Goal: Transaction & Acquisition: Purchase product/service

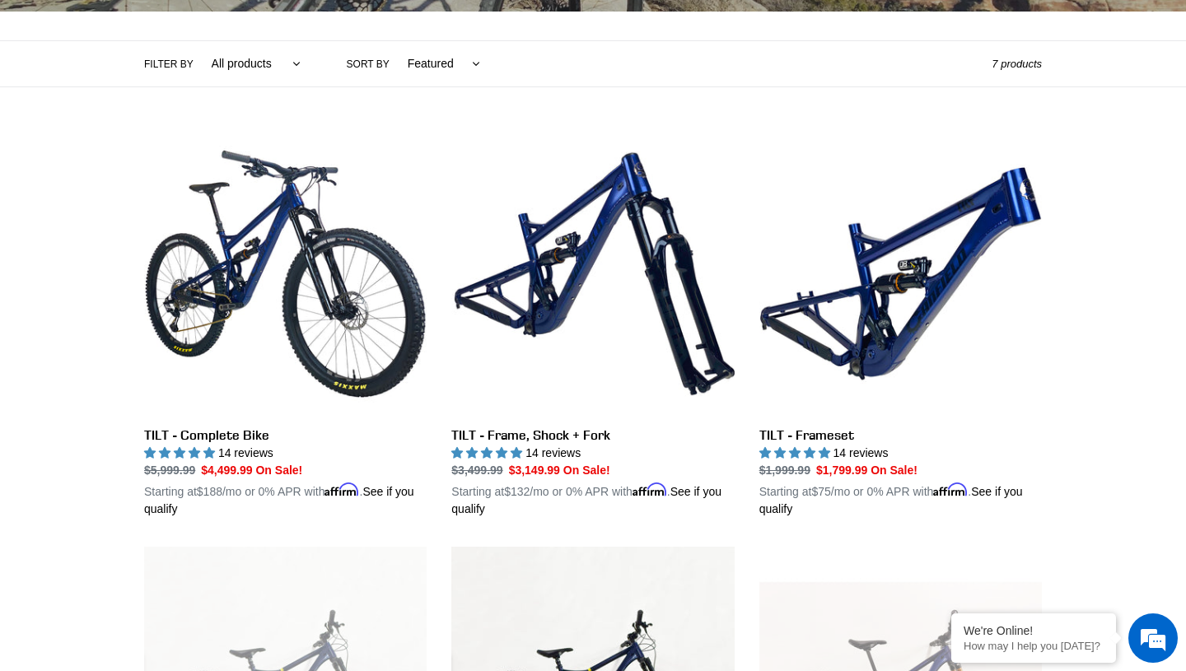
scroll to position [372, 0]
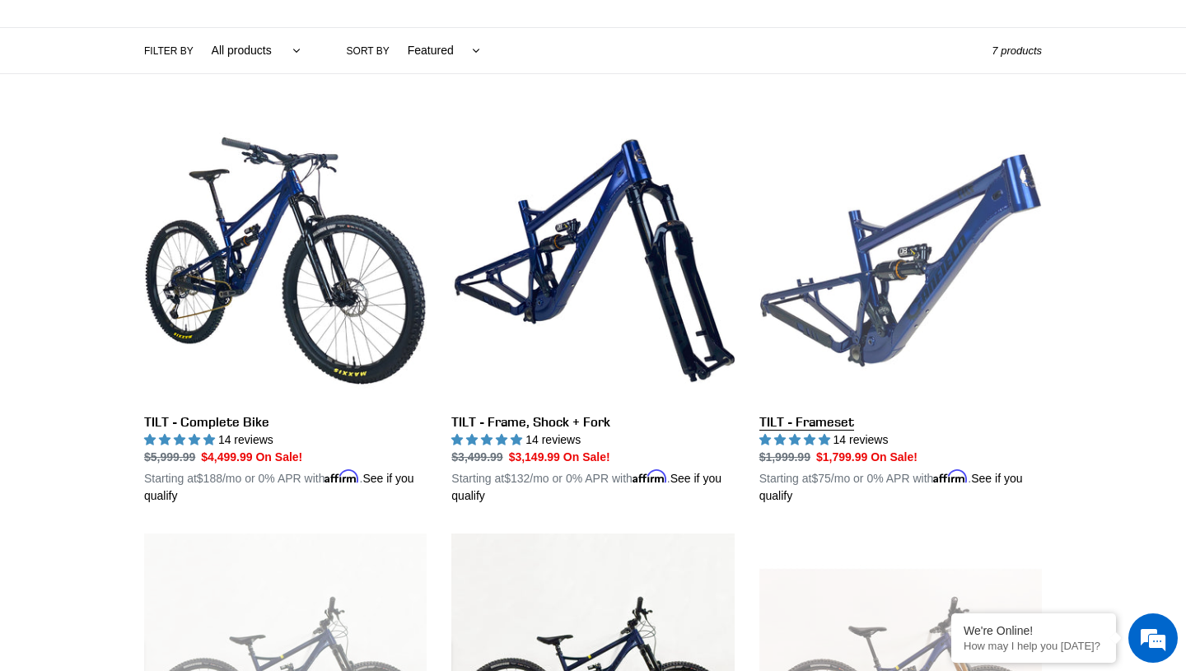
click at [867, 309] on link "TILT - Frameset" at bounding box center [901, 312] width 283 height 386
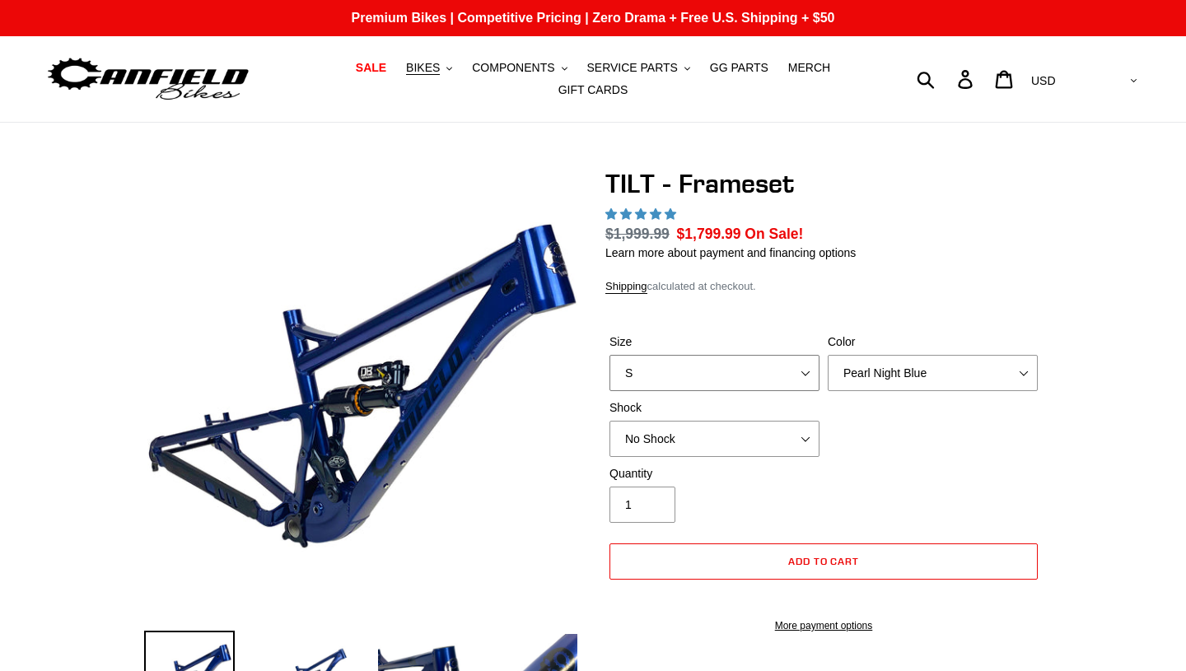
click at [806, 370] on select "S M L XL" at bounding box center [715, 373] width 210 height 36
select select "L"
select select "highest-rating"
click at [656, 443] on select "No Shock Cane Creek DB Kitsuma Air RockShox Deluxe Ultimate Fox FLOAT X EXT Sto…" at bounding box center [715, 439] width 210 height 36
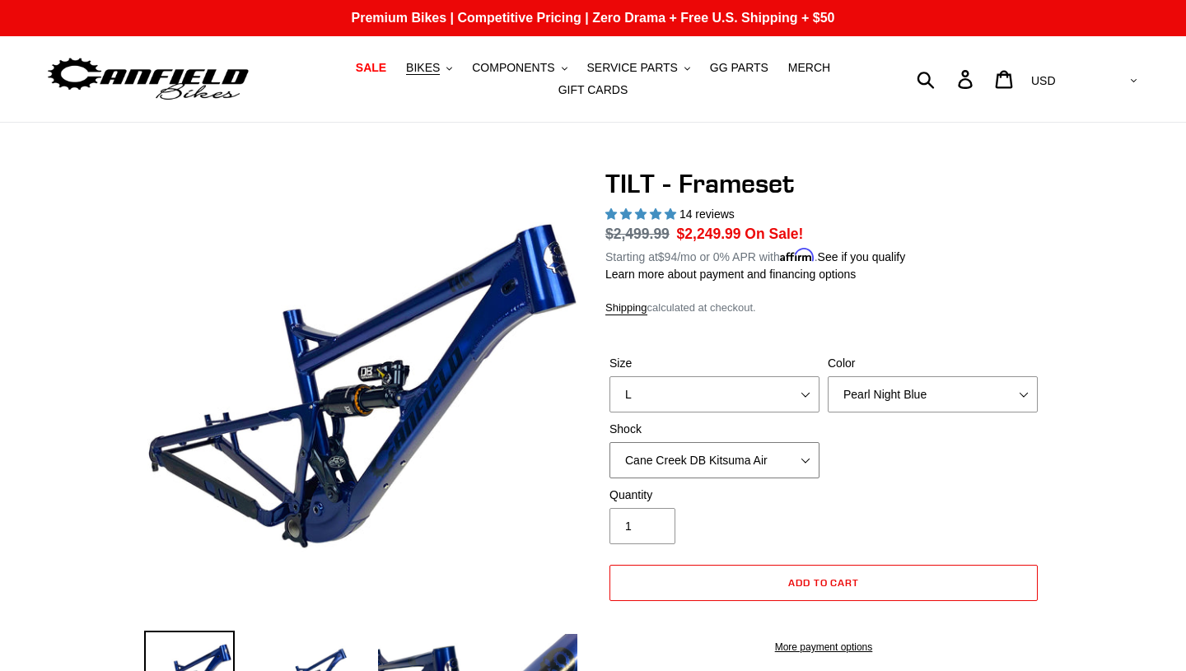
click at [644, 455] on select "No Shock Cane Creek DB Kitsuma Air RockShox Deluxe Ultimate Fox FLOAT X EXT Sto…" at bounding box center [715, 460] width 210 height 36
click at [646, 465] on select "No Shock Cane Creek DB Kitsuma Air RockShox Deluxe Ultimate Fox FLOAT X EXT Sto…" at bounding box center [715, 460] width 210 height 36
click at [650, 459] on select "No Shock Cane Creek DB Kitsuma Air RockShox Deluxe Ultimate Fox FLOAT X EXT Sto…" at bounding box center [715, 460] width 210 height 36
select select "EXT Storia Lok V3"
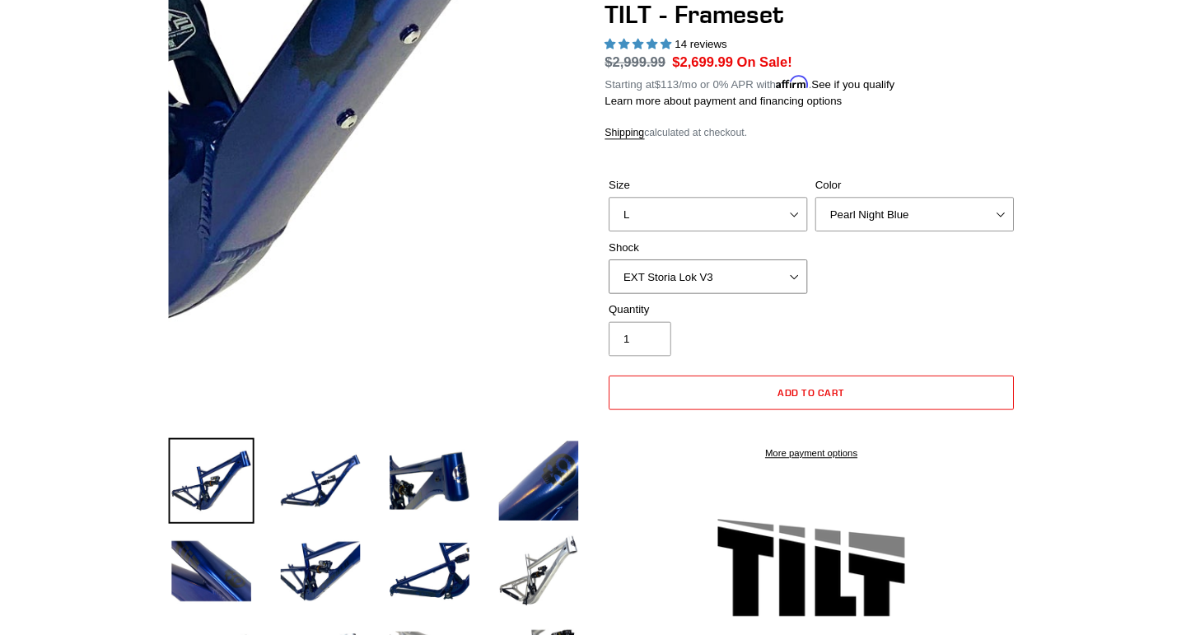
scroll to position [147, 0]
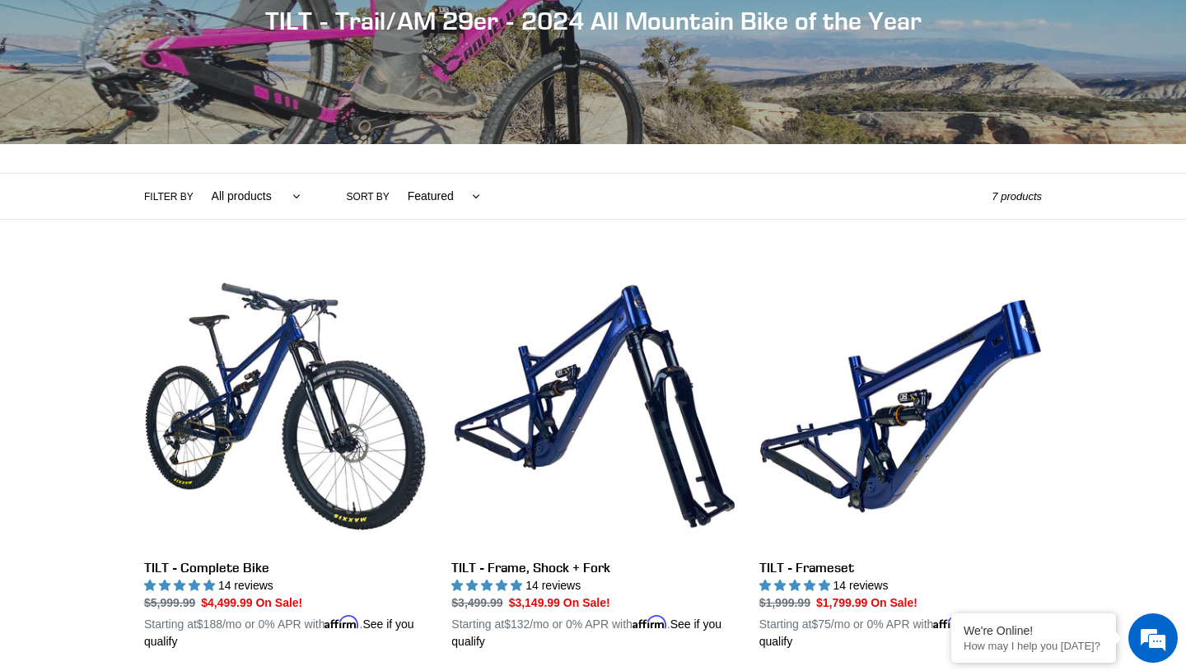
scroll to position [255, 0]
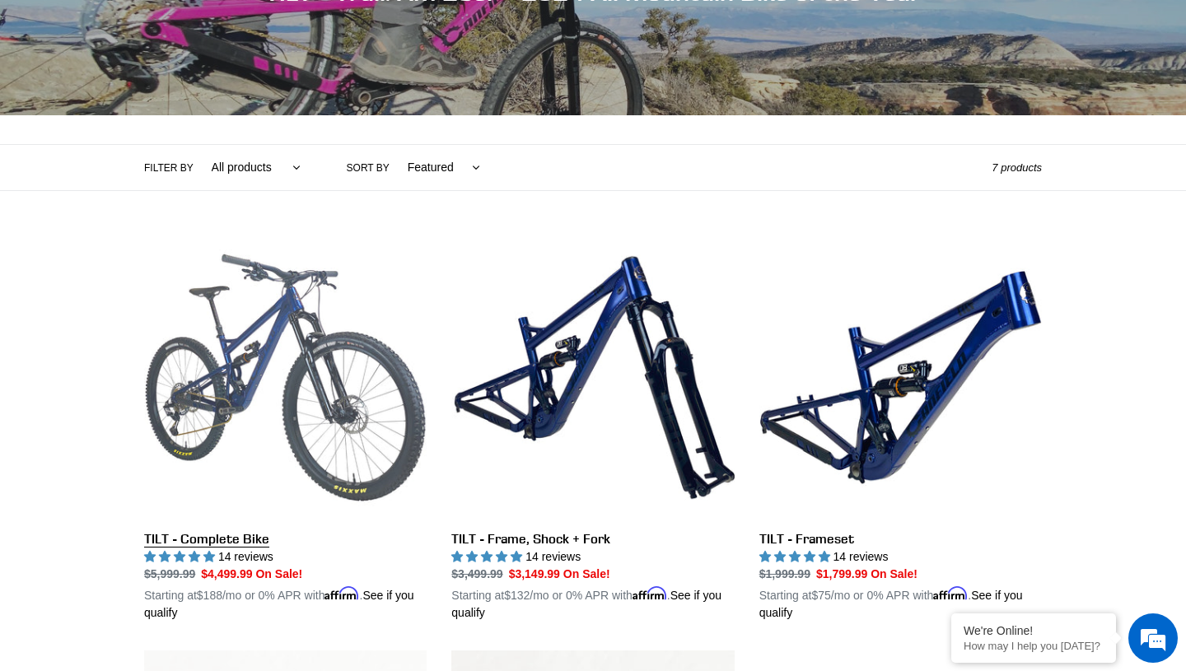
click at [222, 372] on link "TILT - Complete Bike" at bounding box center [285, 429] width 283 height 386
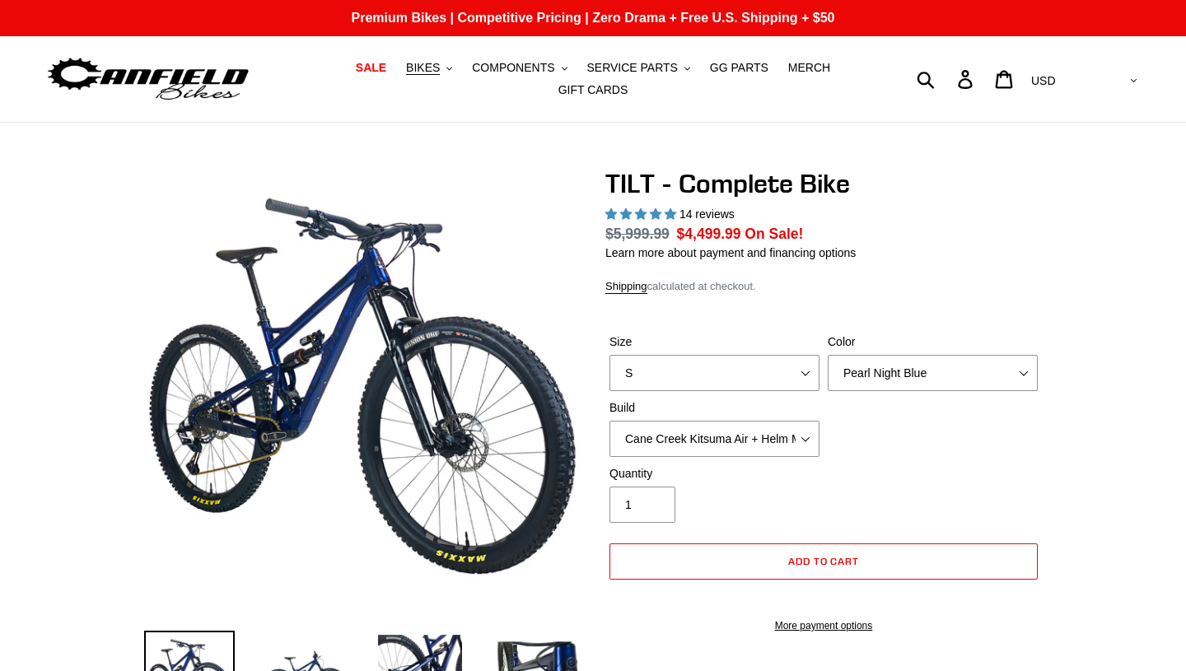
select select "highest-rating"
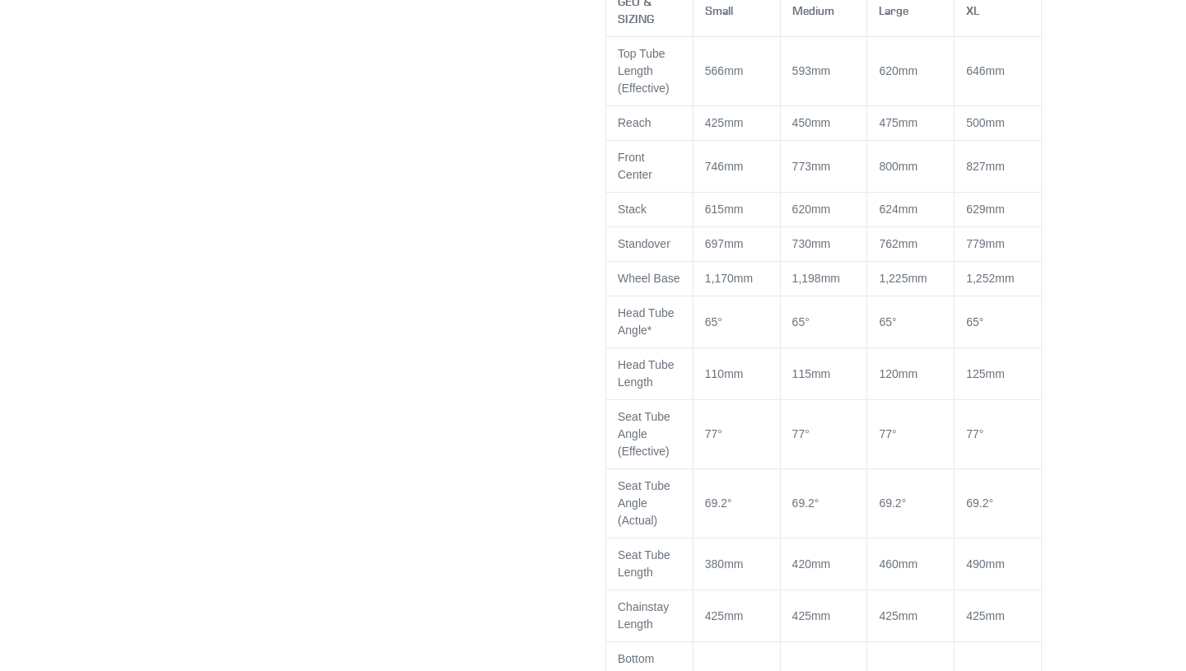
scroll to position [1321, 0]
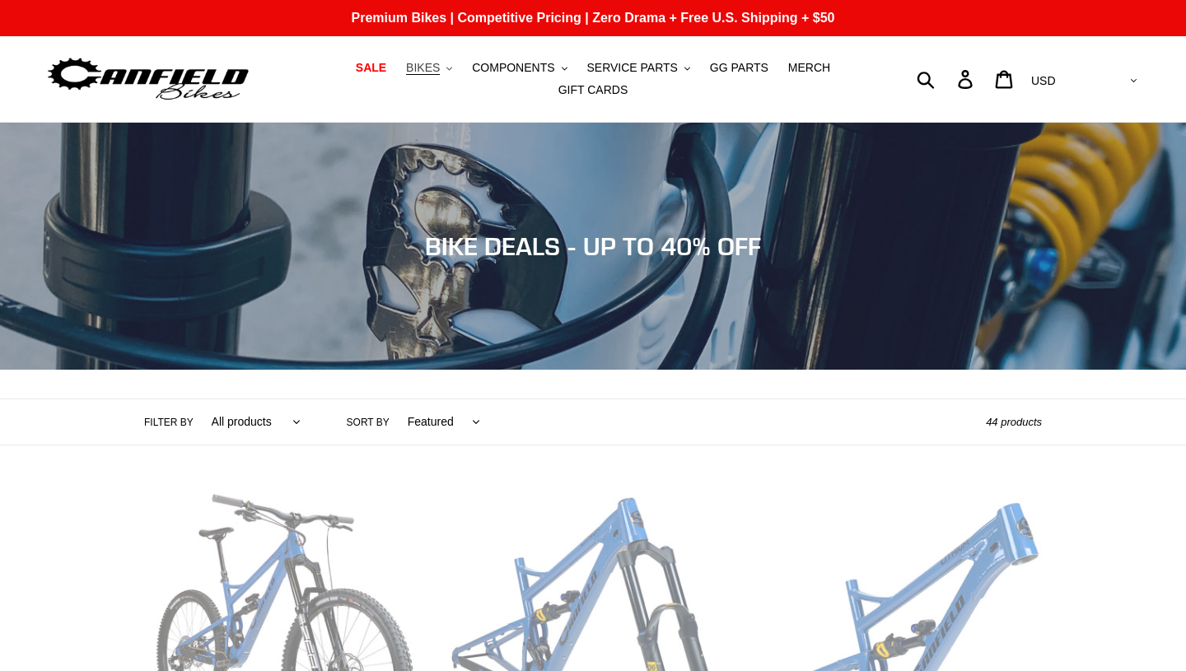
click at [433, 72] on span "BIKES" at bounding box center [423, 68] width 34 height 14
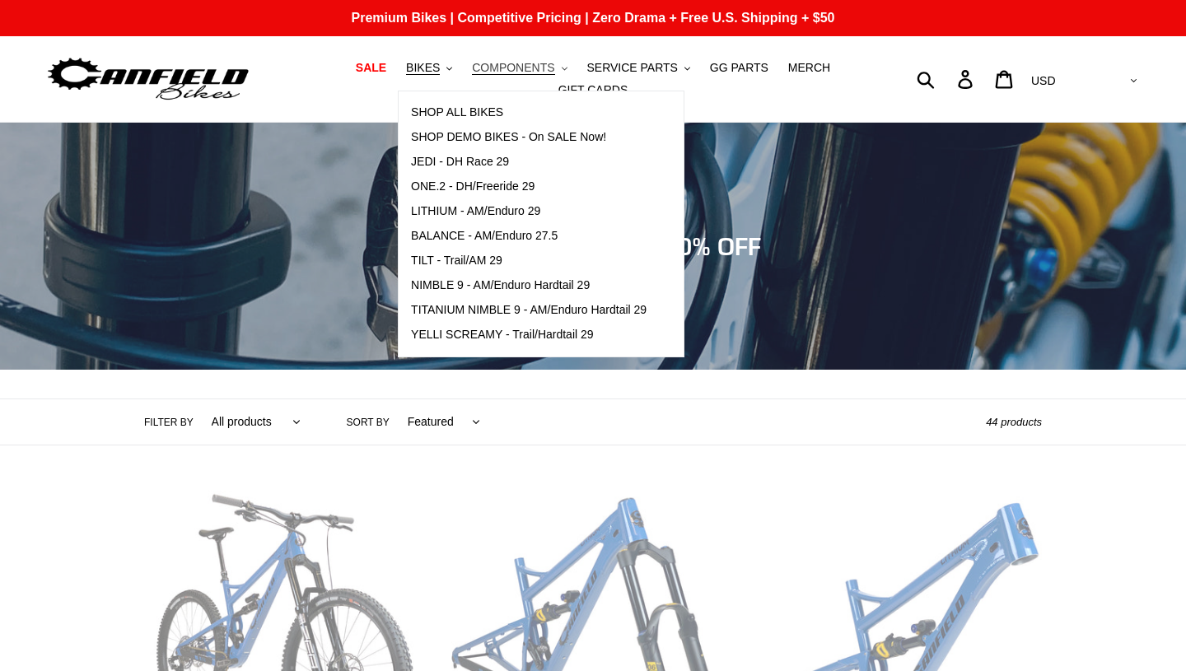
click at [522, 67] on span "COMPONENTS" at bounding box center [513, 68] width 82 height 14
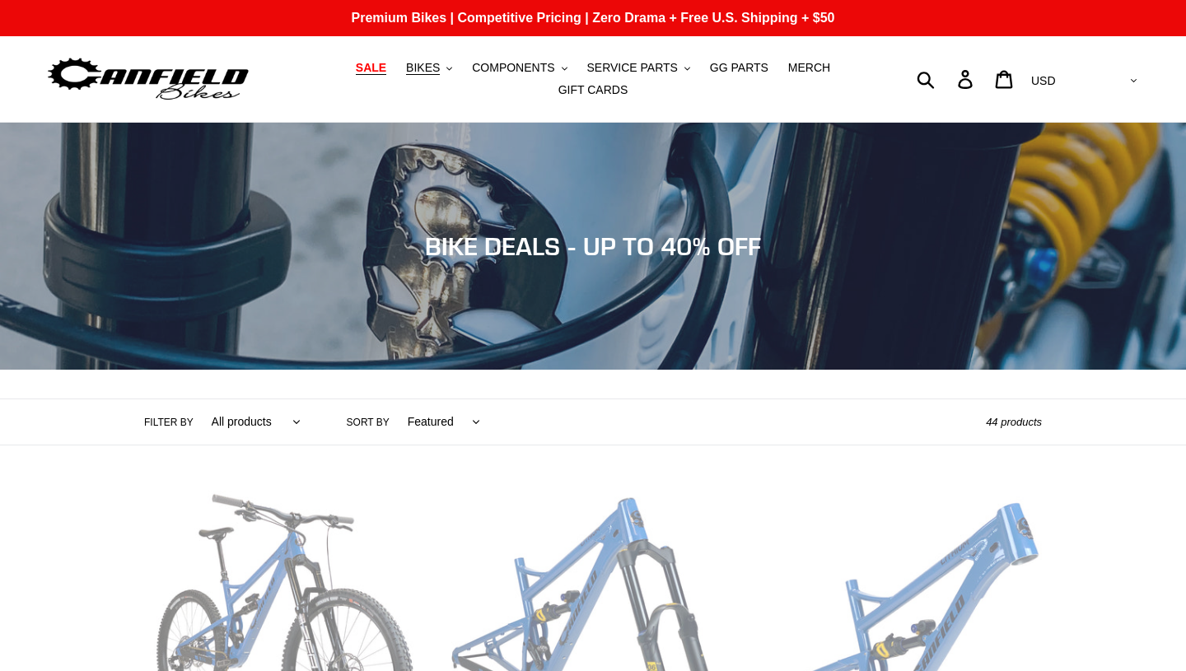
click at [386, 70] on span "SALE" at bounding box center [371, 68] width 30 height 14
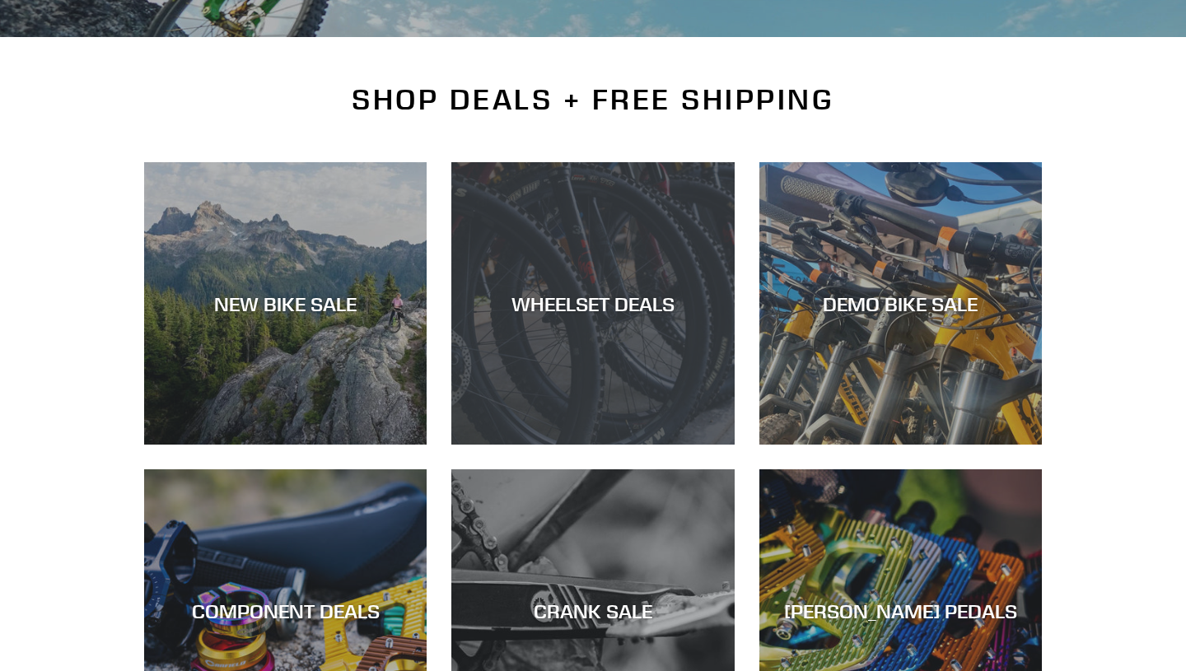
click at [579, 305] on div "WHEELSET DEALS" at bounding box center [592, 304] width 283 height 24
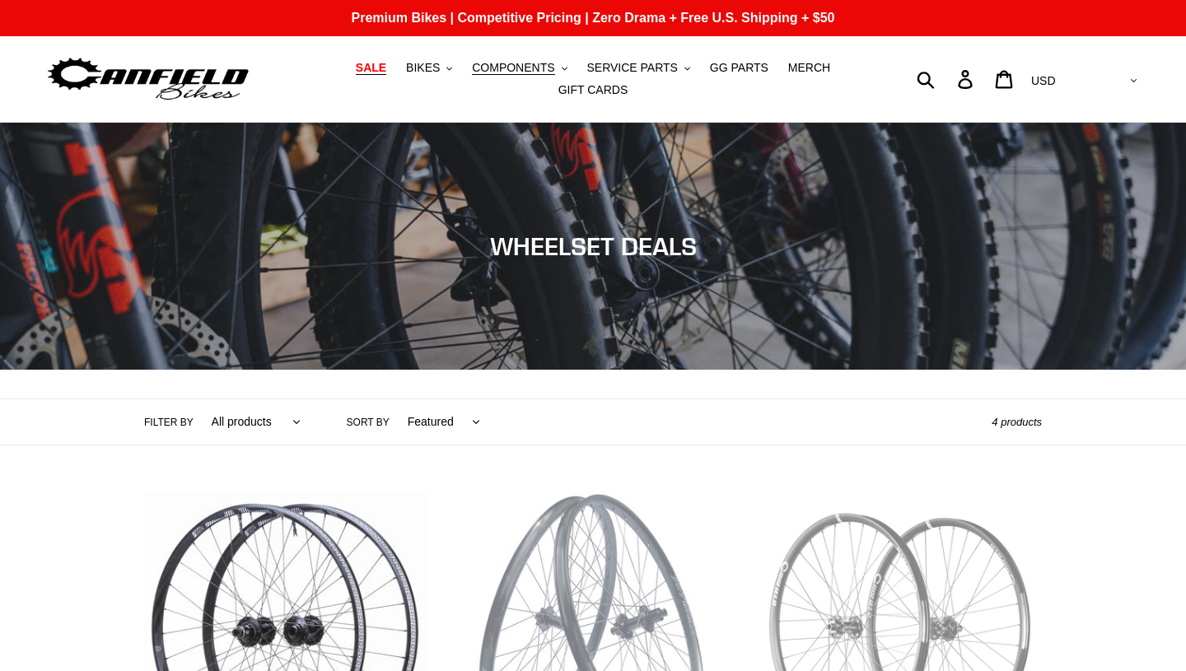
click at [379, 69] on span "SALE" at bounding box center [371, 68] width 30 height 14
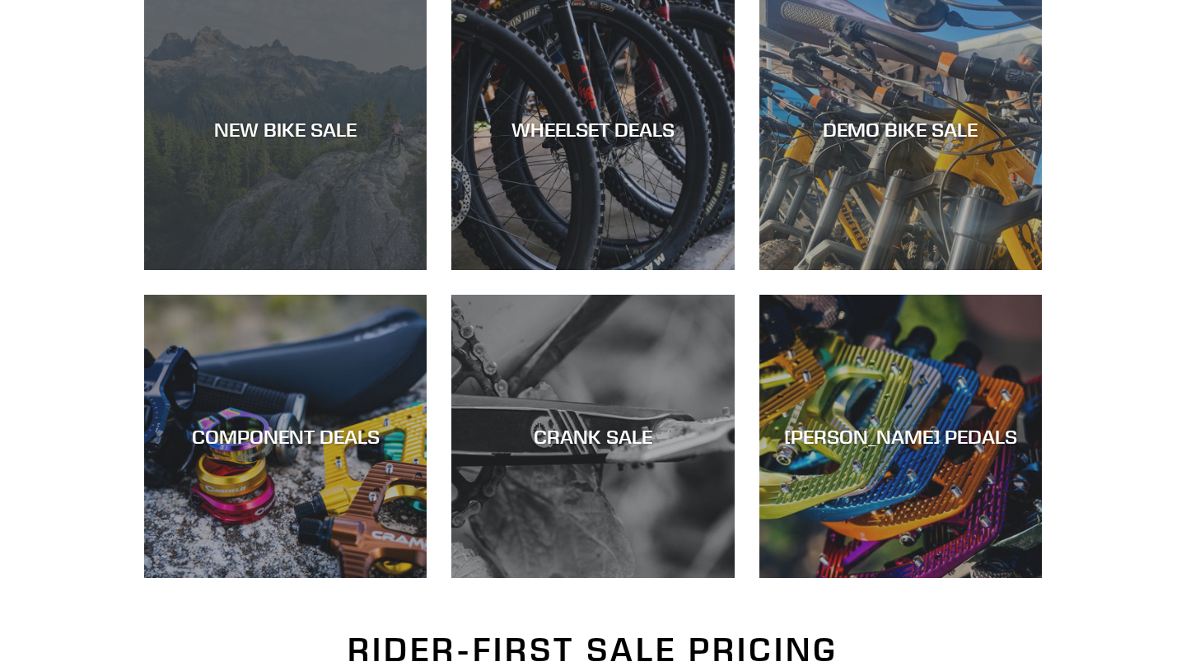
click at [236, 270] on div "NEW BIKE SALE" at bounding box center [285, 270] width 283 height 0
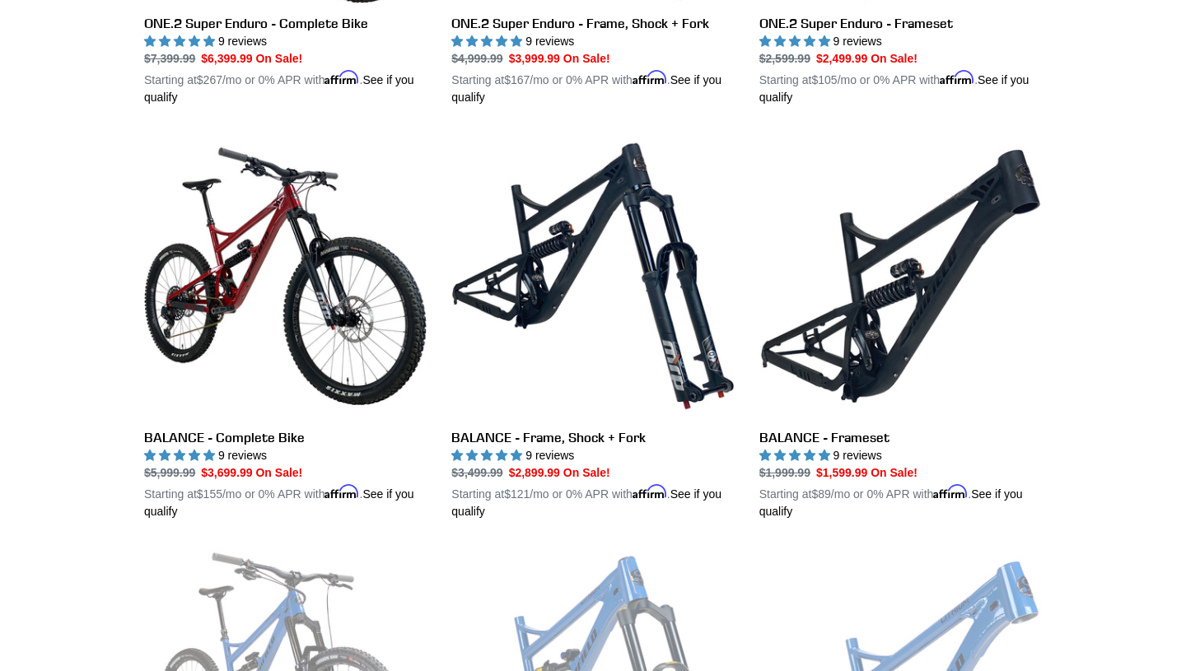
scroll to position [1601, 0]
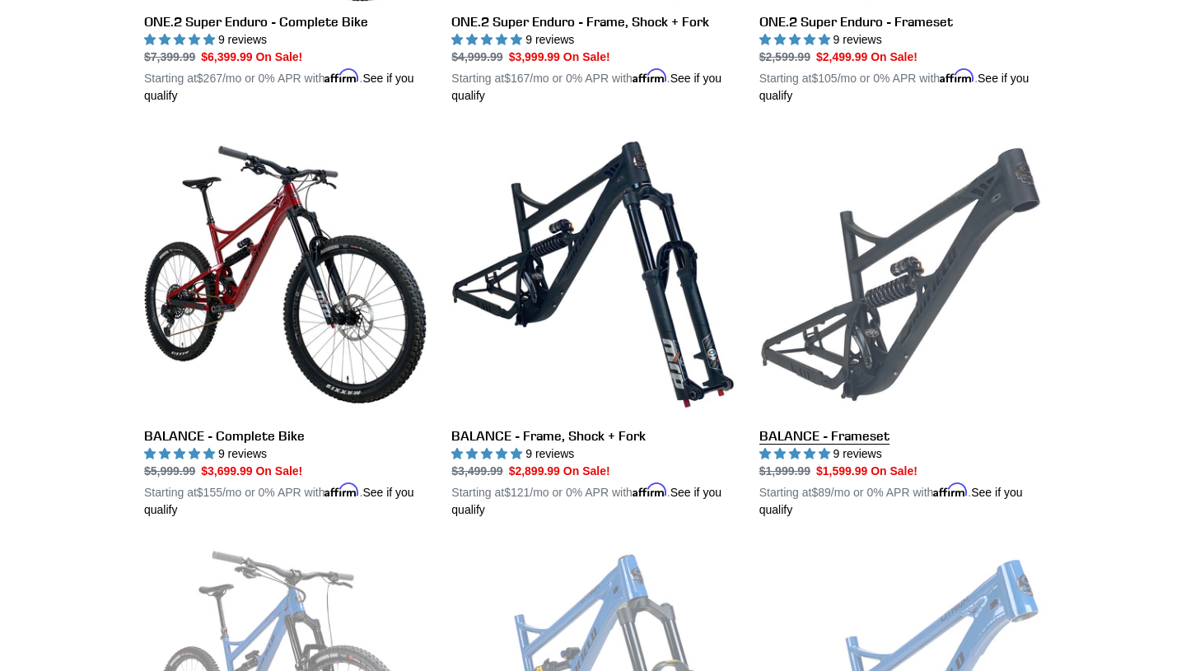
click at [856, 344] on link "BALANCE - Frameset" at bounding box center [901, 326] width 283 height 386
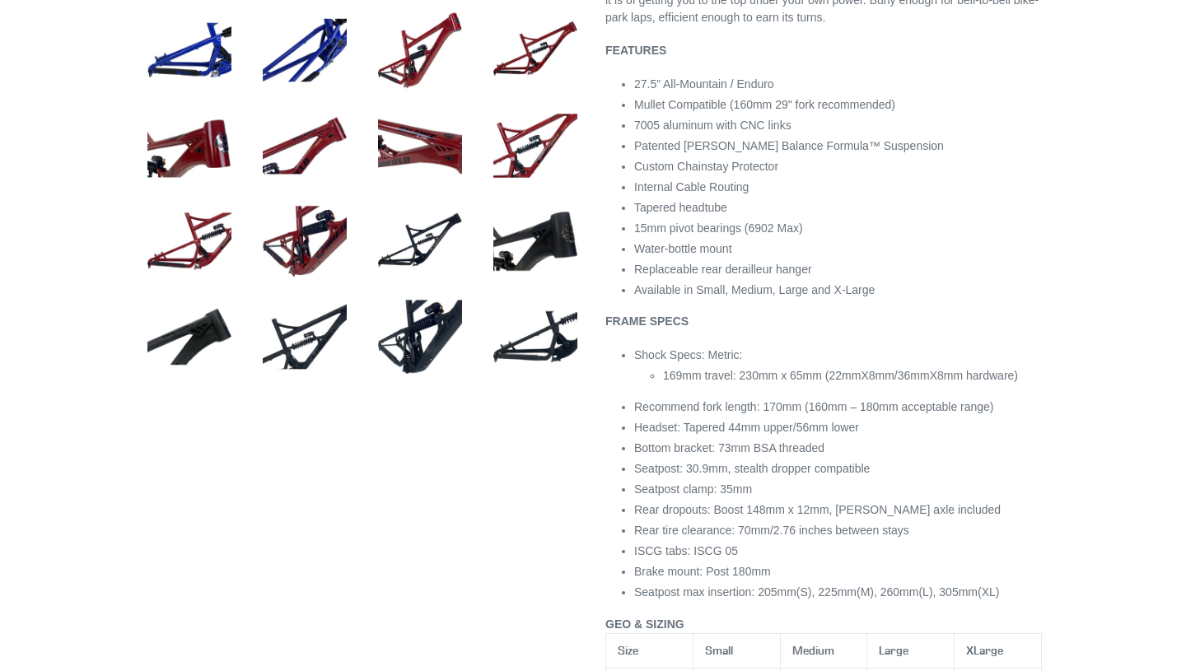
select select "highest-rating"
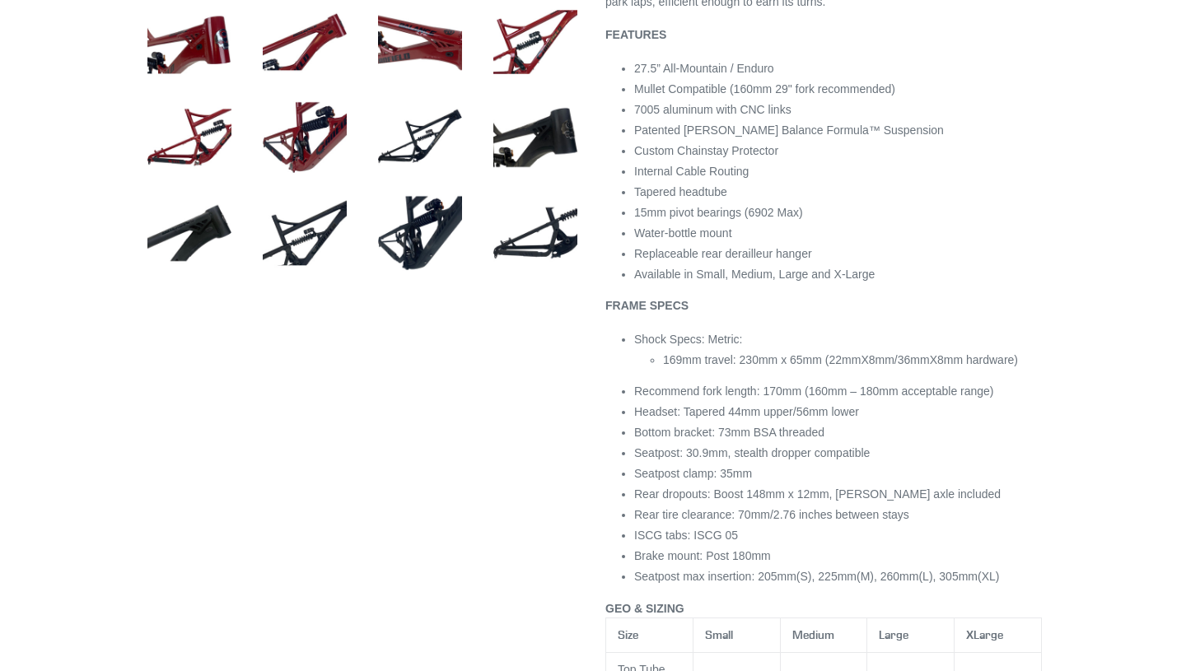
scroll to position [922, 0]
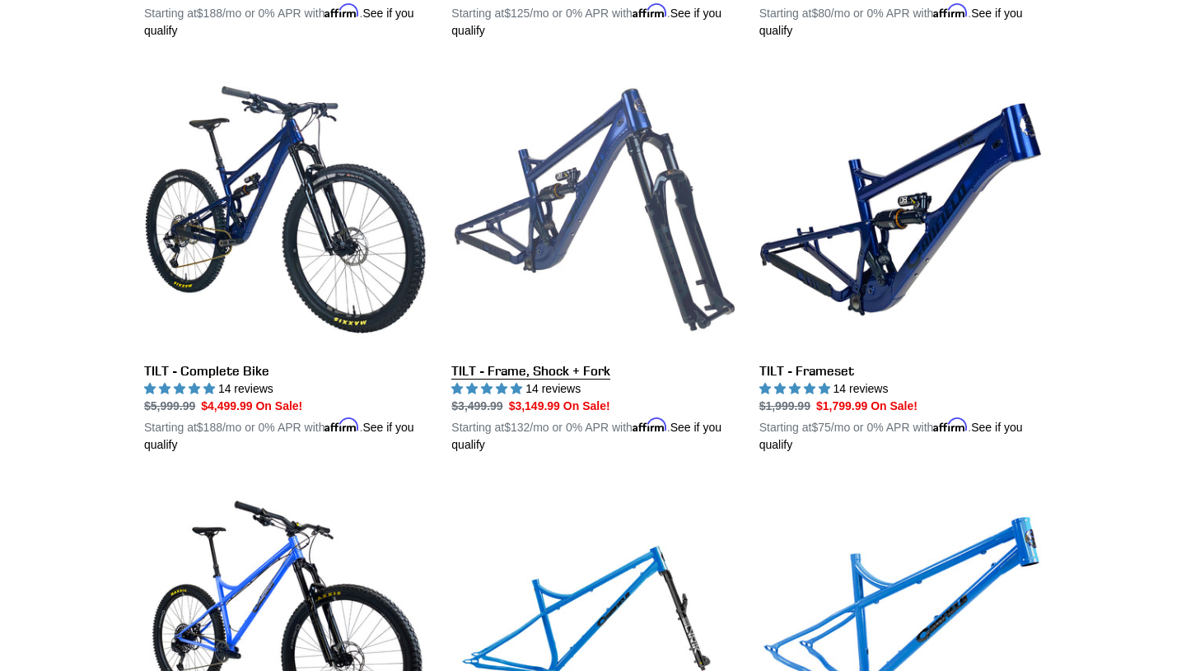
scroll to position [2529, 0]
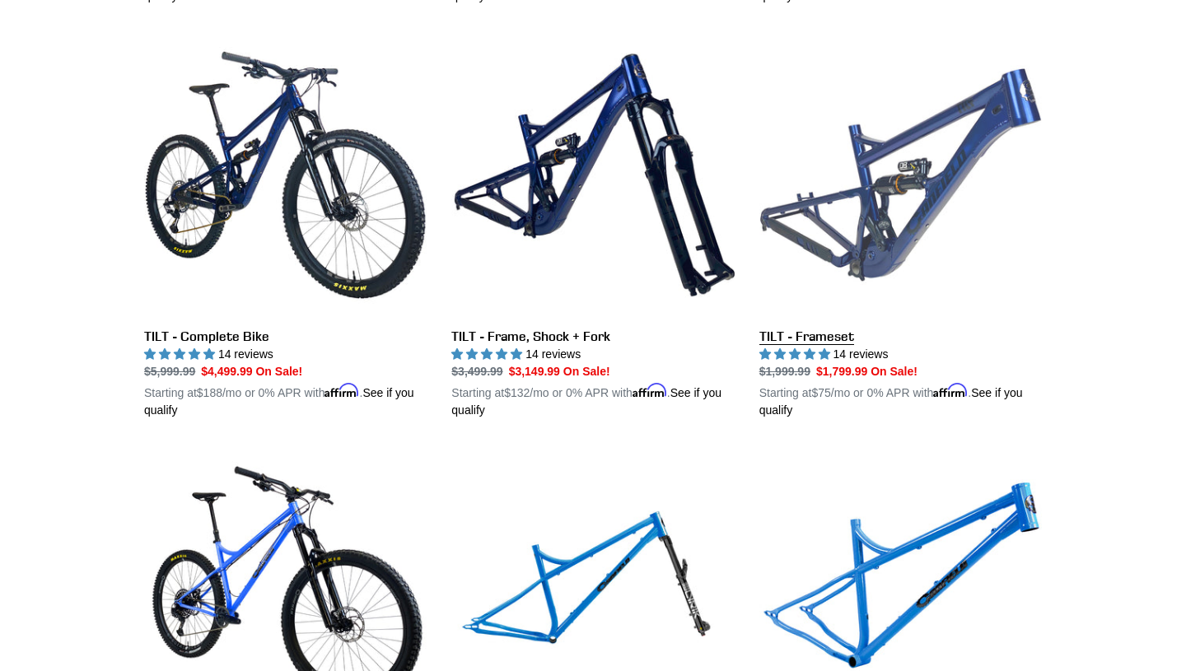
click at [883, 210] on link "TILT - Frameset" at bounding box center [901, 227] width 283 height 386
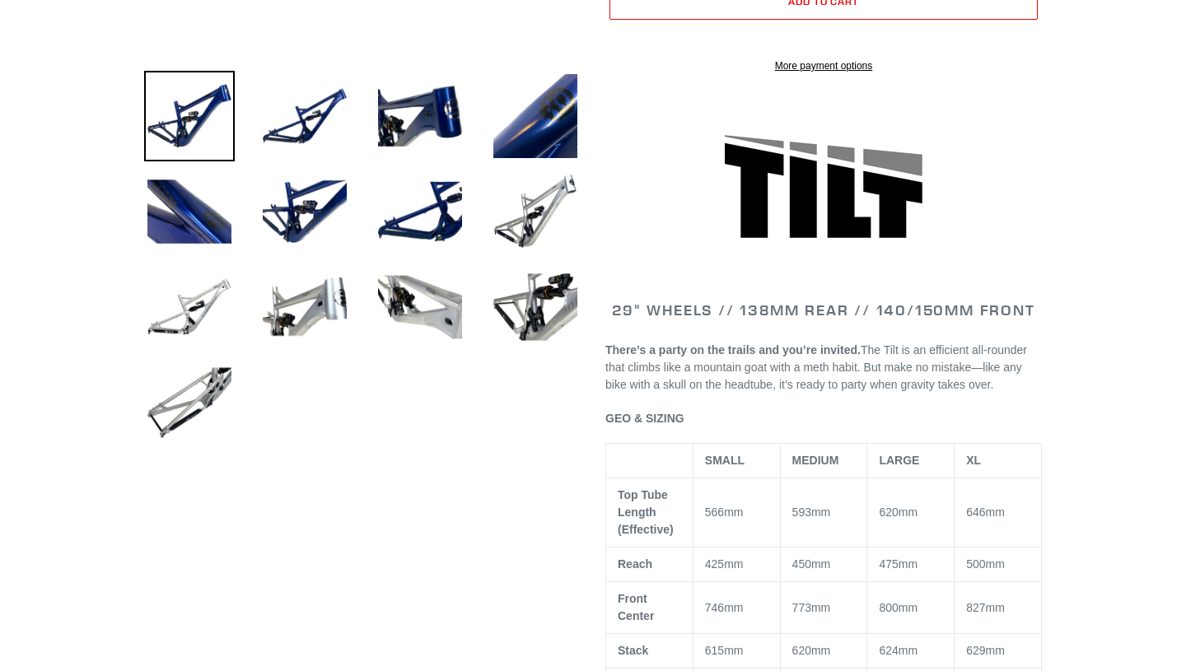
scroll to position [560, 0]
select select "highest-rating"
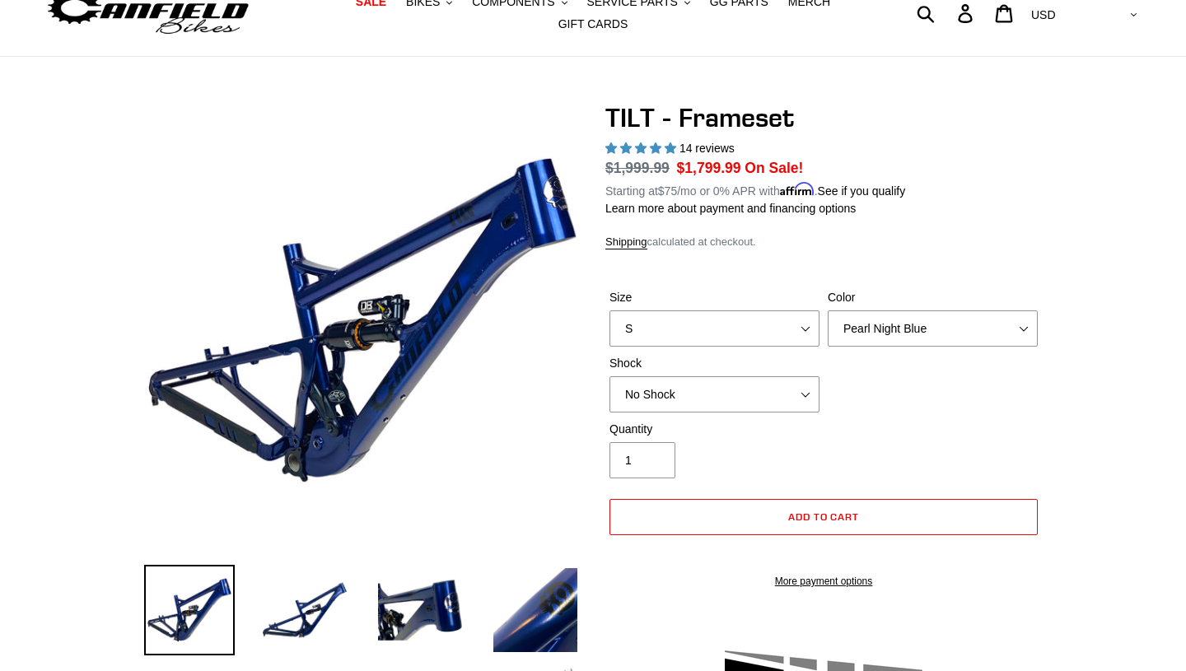
scroll to position [0, 0]
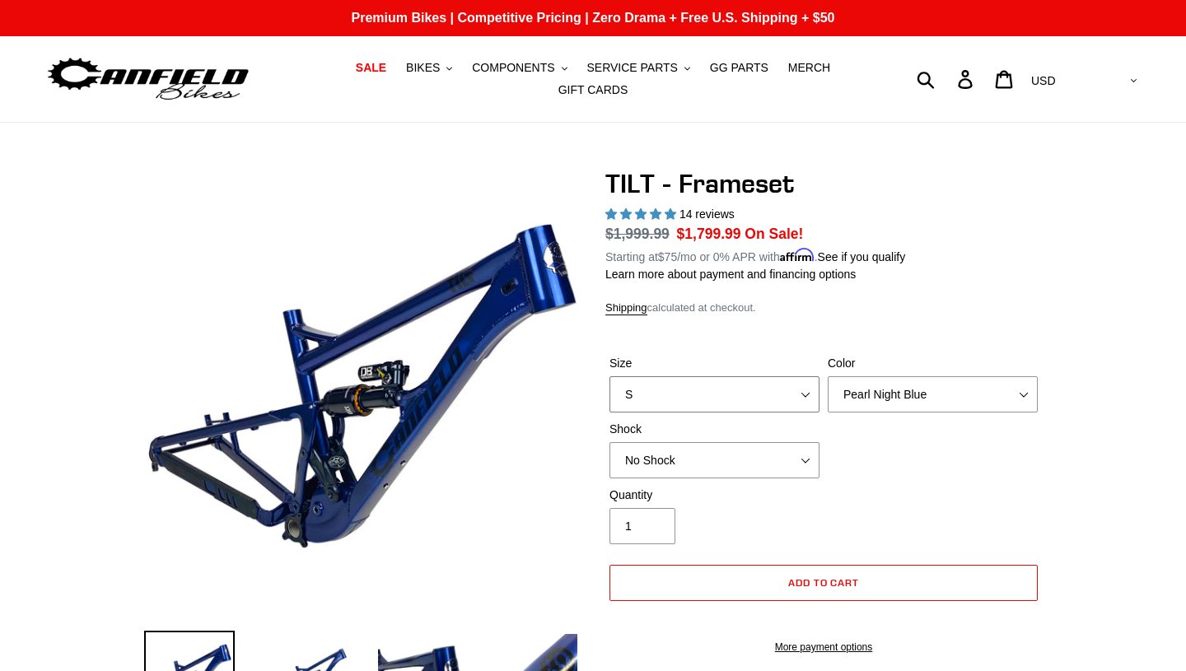
click at [806, 392] on select "S M L XL" at bounding box center [715, 395] width 210 height 36
select select "L"
click at [704, 464] on select "No Shock Cane Creek DB Kitsuma Air RockShox Deluxe Ultimate Fox FLOAT X EXT Sto…" at bounding box center [715, 460] width 210 height 36
select select "Cane Creek DB Kitsuma Air"
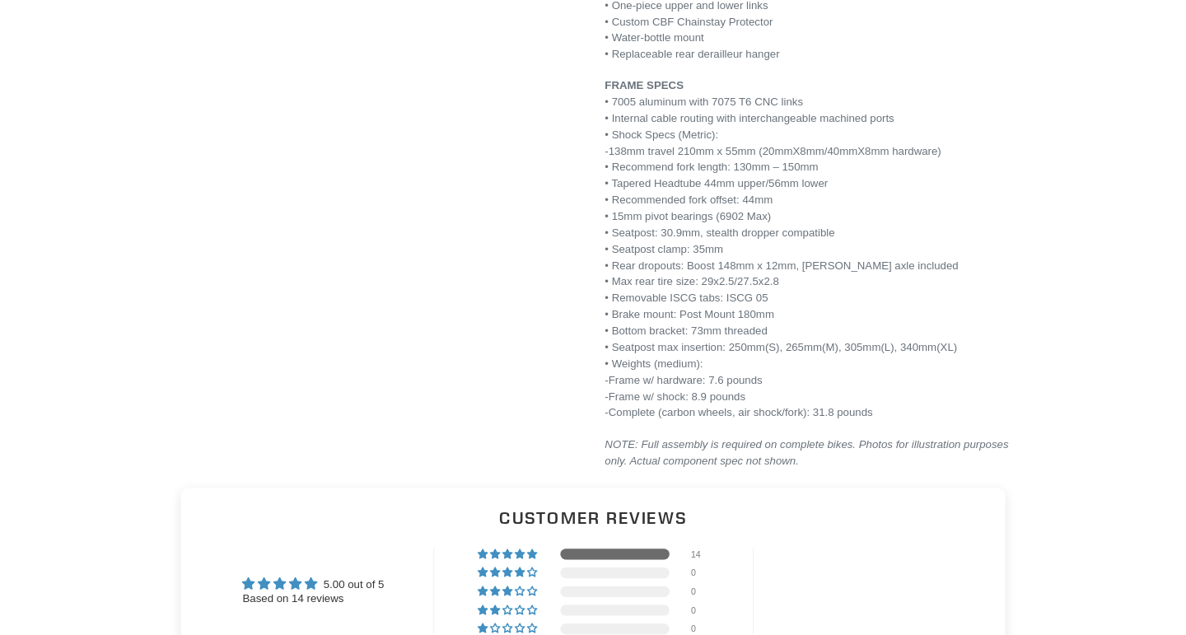
scroll to position [2196, 0]
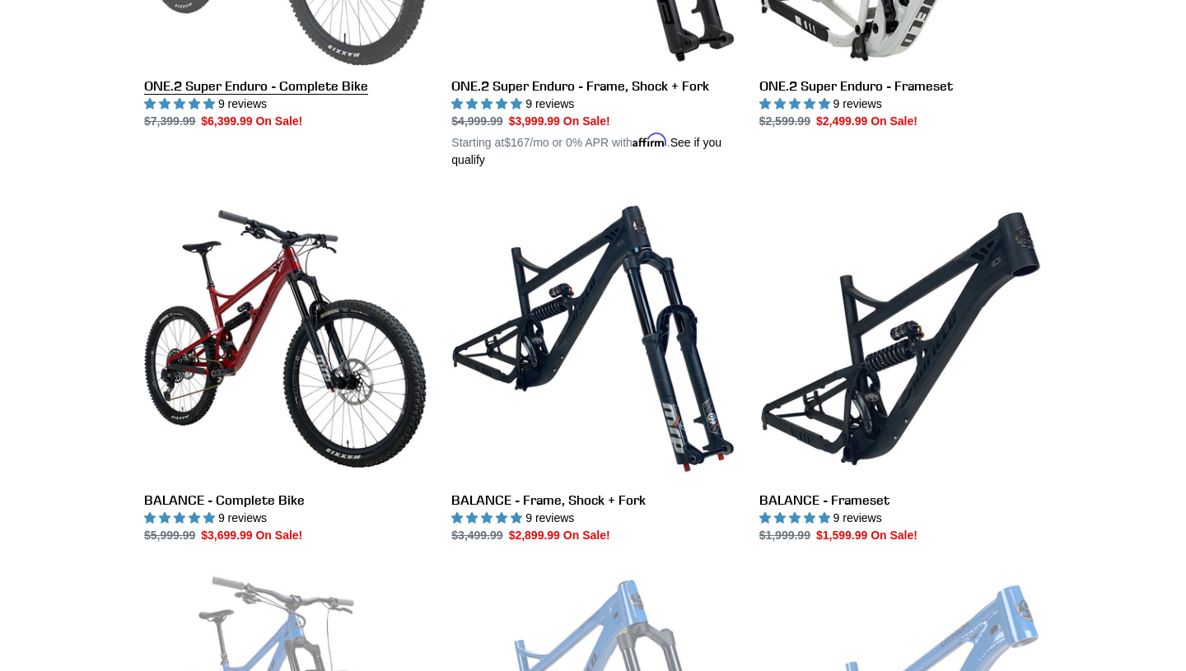
scroll to position [1612, 0]
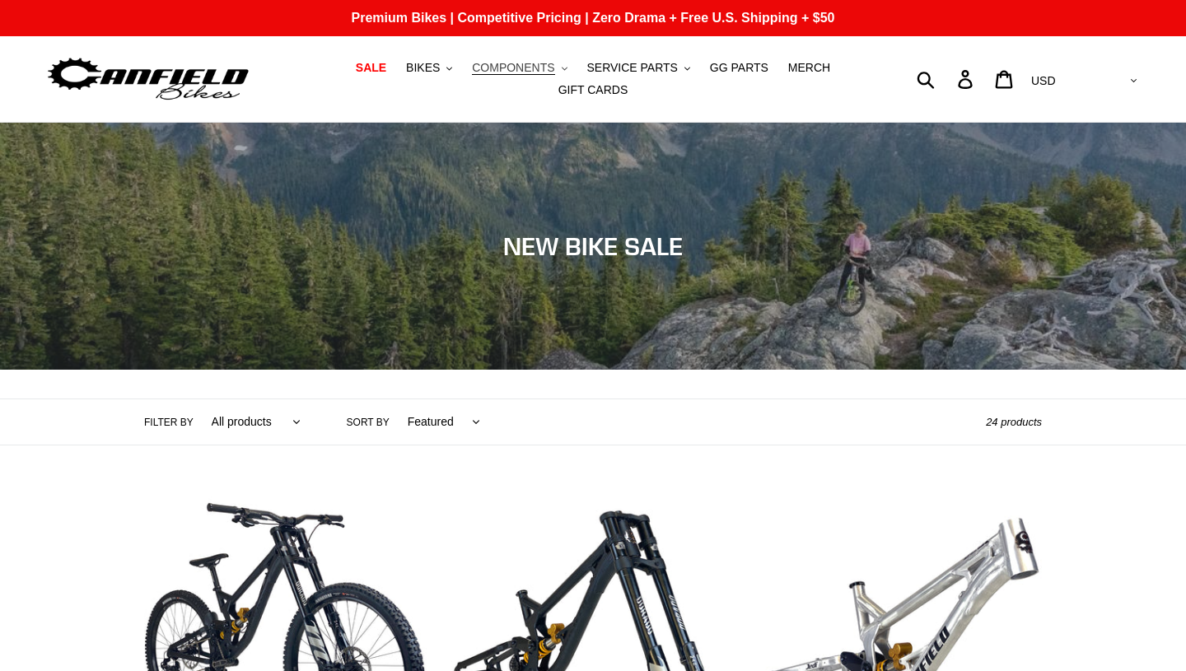
click at [524, 76] on button "COMPONENTS .cls-1{fill:#231f20}" at bounding box center [519, 68] width 111 height 22
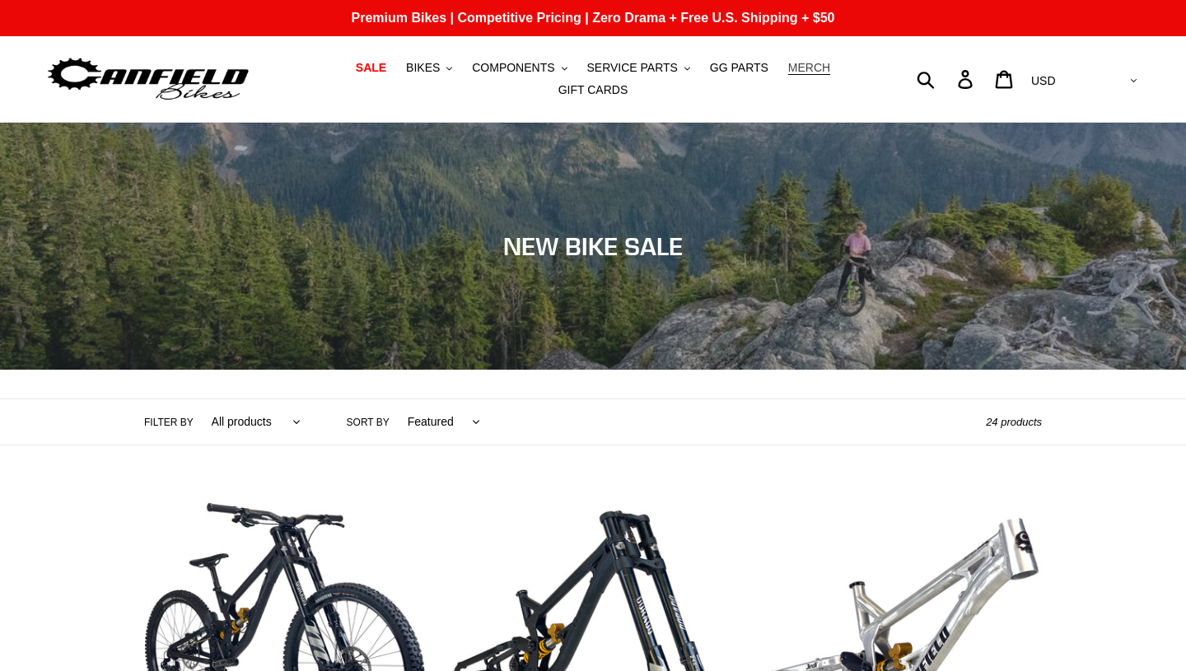
click at [799, 68] on span "MERCH" at bounding box center [809, 68] width 42 height 14
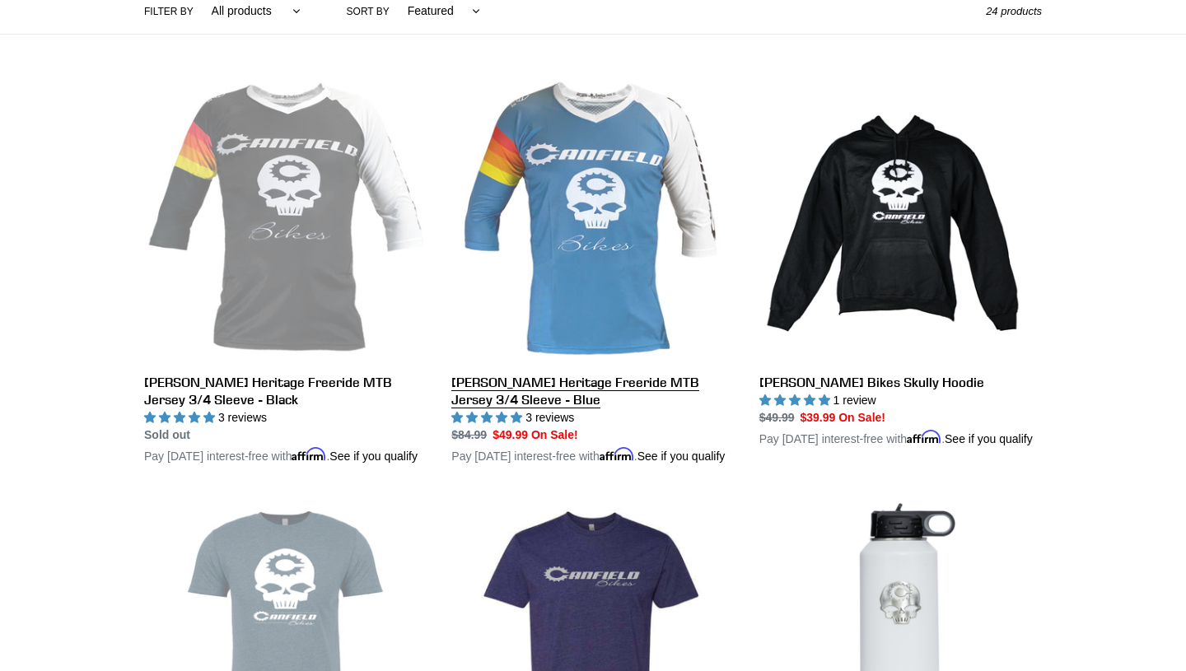
click at [606, 218] on link "[PERSON_NAME] Heritage Freeride MTB Jersey 3/4 Sleeve - Blue" at bounding box center [592, 273] width 283 height 386
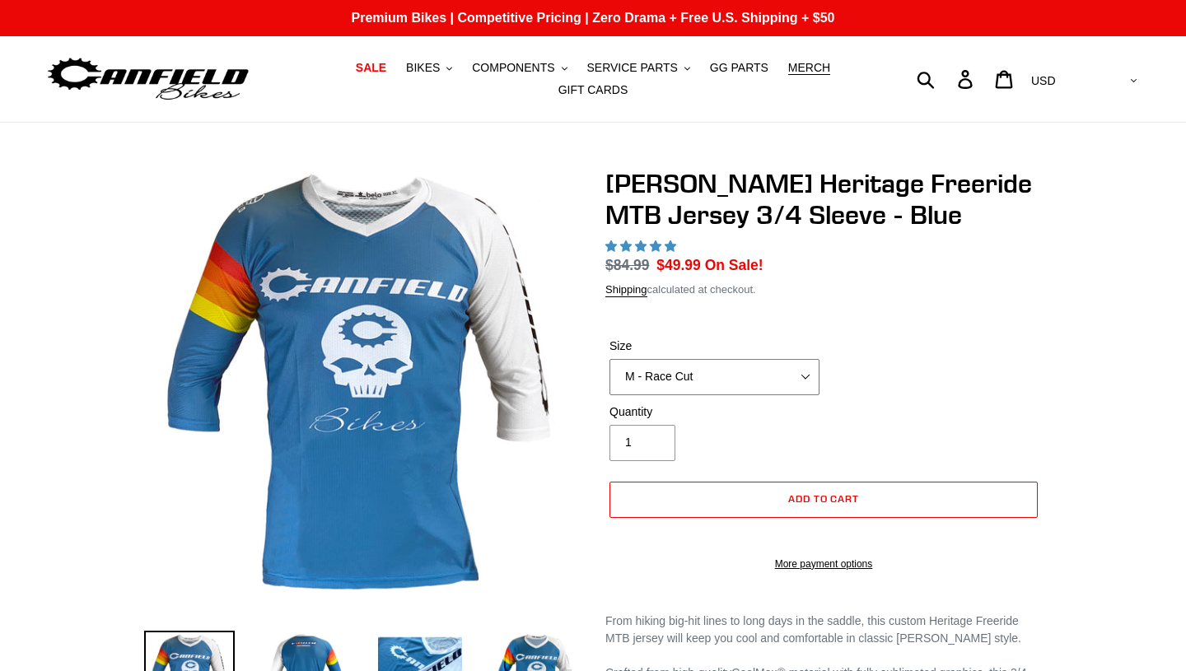
click at [807, 381] on select "S - Race Cut M - Race Cut L - Race Cut XL - Race Cut XXL - Race Cut S - Club Cu…" at bounding box center [715, 377] width 210 height 36
select select "highest-rating"
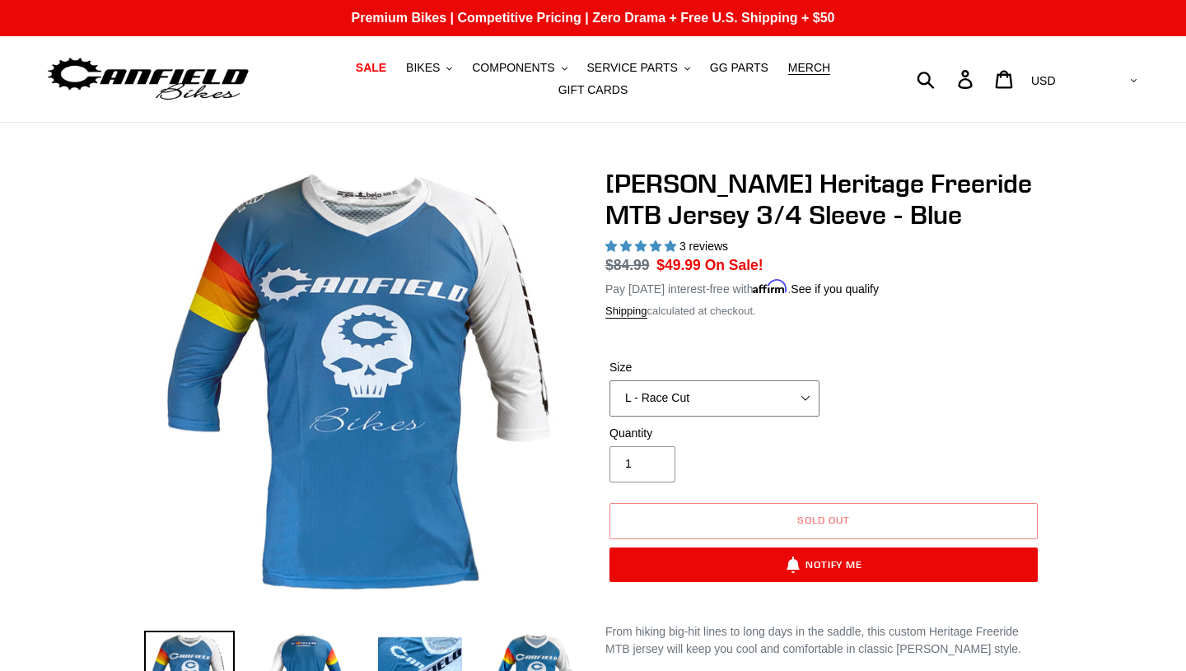
click at [807, 397] on select "S - Race Cut M - Race Cut L - Race Cut XL - Race Cut XXL - Race Cut S - Club Cu…" at bounding box center [715, 399] width 210 height 36
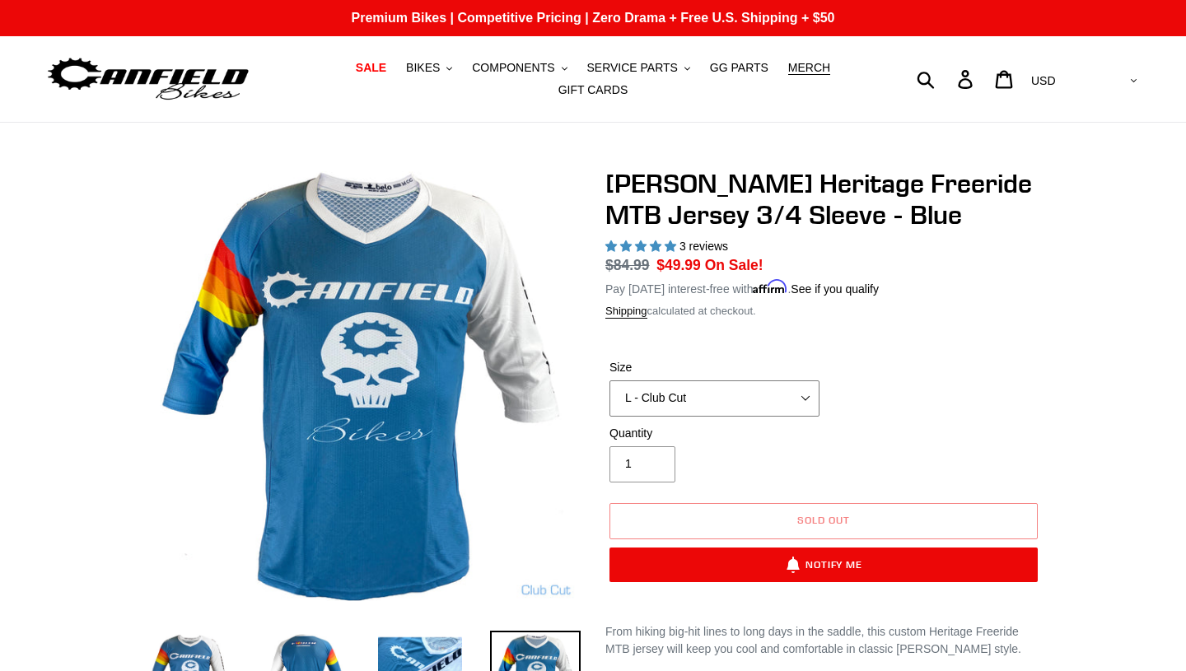
click at [807, 394] on select "S - Race Cut M - Race Cut L - Race Cut XL - Race Cut XXL - Race Cut S - Club Cu…" at bounding box center [715, 399] width 210 height 36
select select "M - Club Cut"
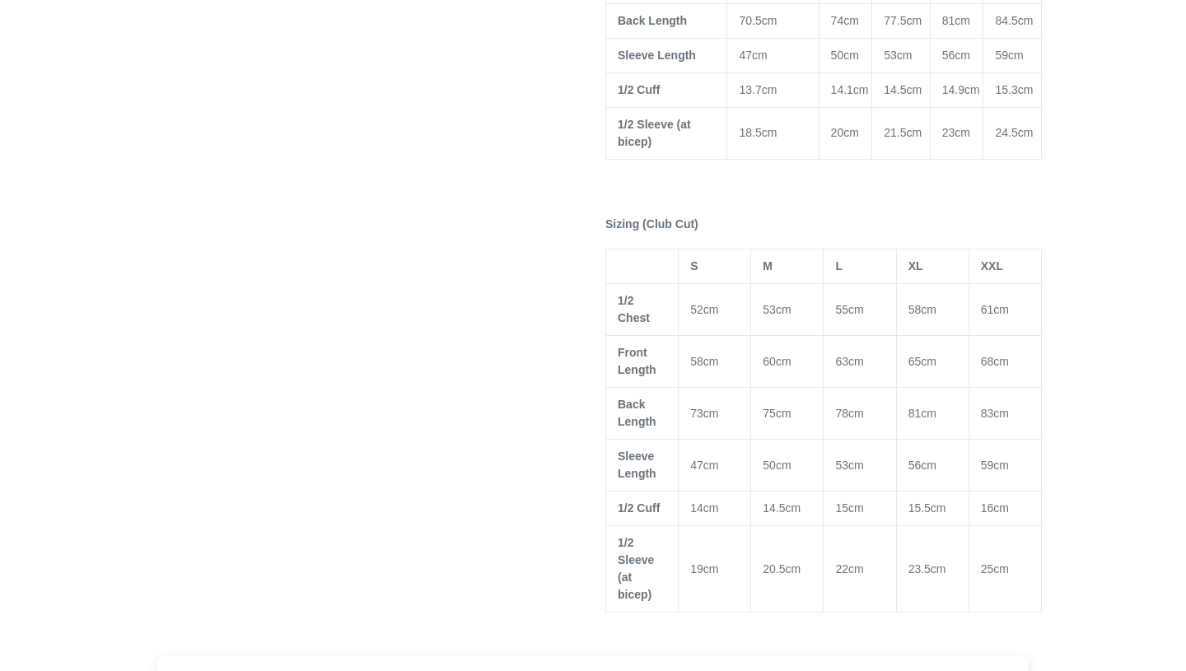
scroll to position [1096, 0]
